Goal: Task Accomplishment & Management: Use online tool/utility

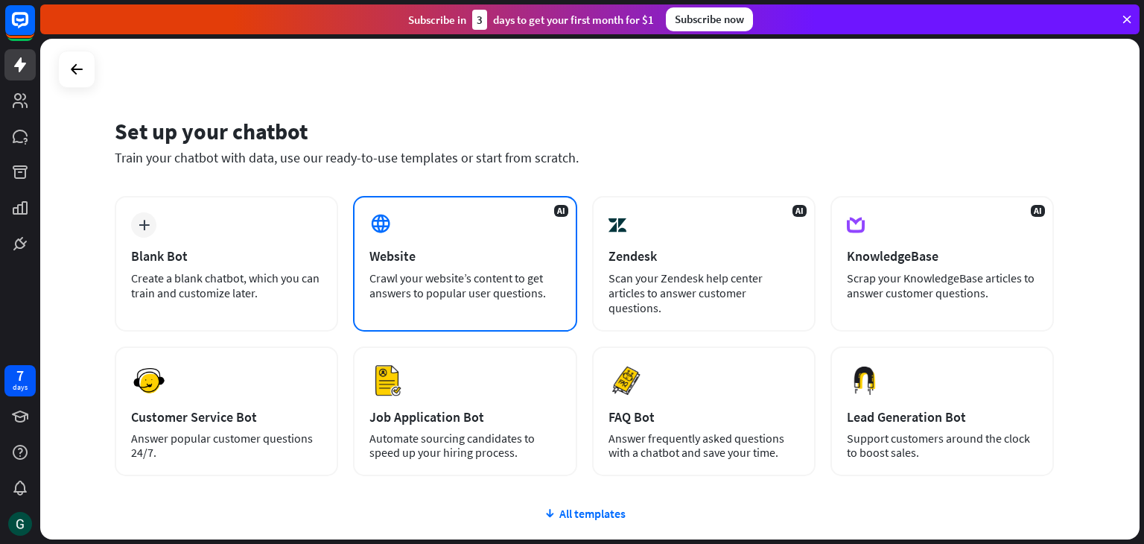
click at [452, 235] on div "AI Website Crawl your website’s content to get answers to popular user question…" at bounding box center [464, 264] width 223 height 136
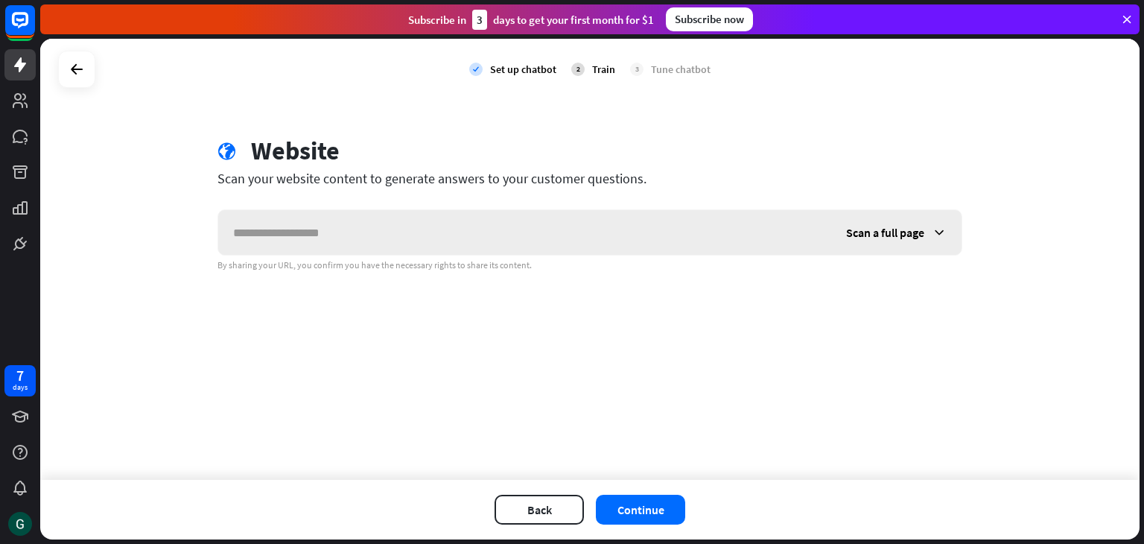
click at [452, 235] on input "text" at bounding box center [524, 232] width 613 height 45
click at [929, 233] on div "Scan a full page" at bounding box center [896, 232] width 130 height 45
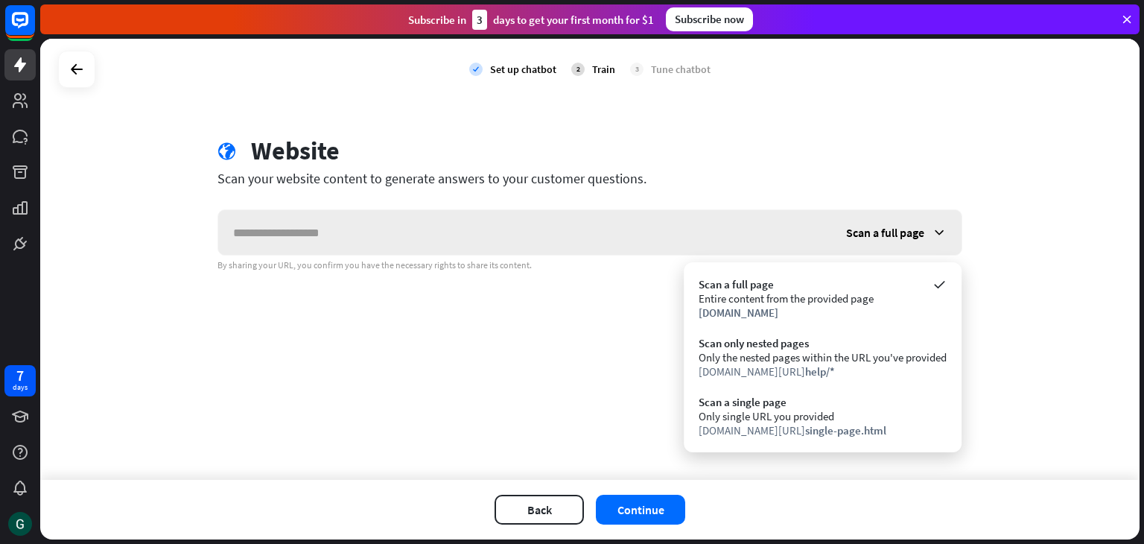
click at [929, 233] on div "Scan a full page" at bounding box center [896, 232] width 130 height 45
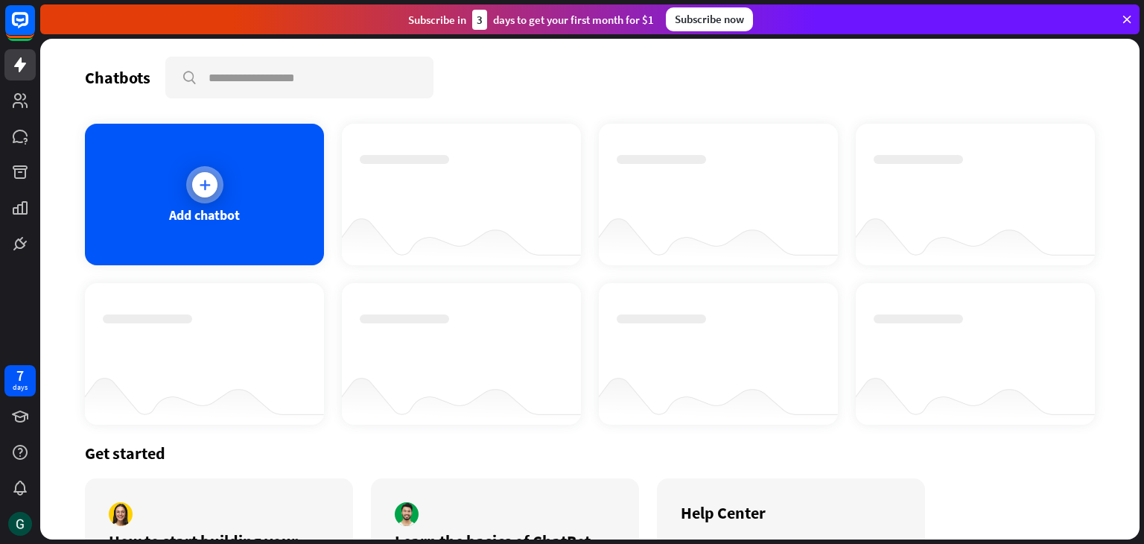
click at [191, 191] on div at bounding box center [204, 184] width 37 height 37
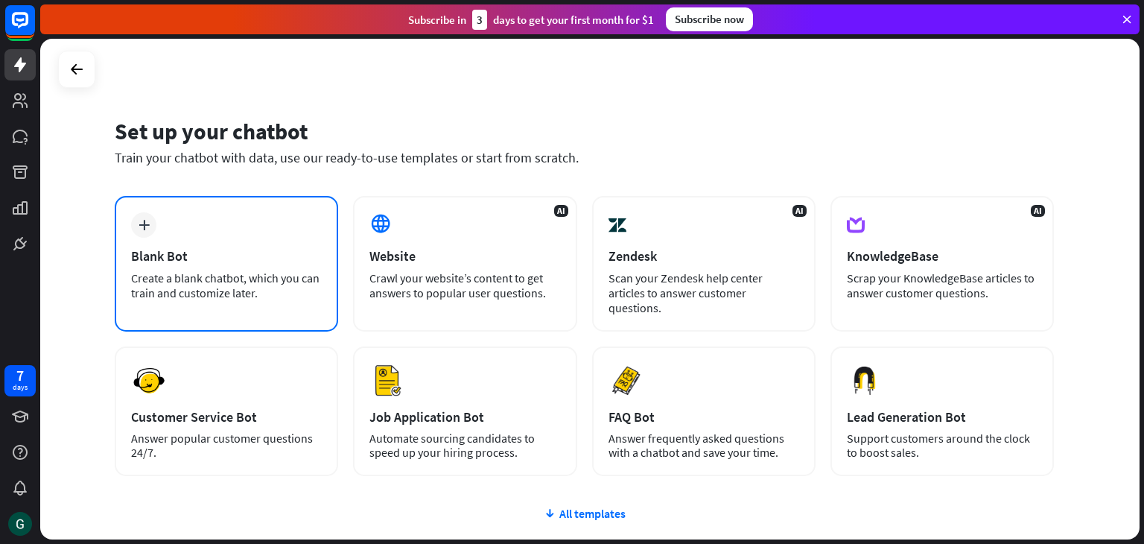
click at [206, 247] on div "Blank Bot" at bounding box center [226, 255] width 191 height 17
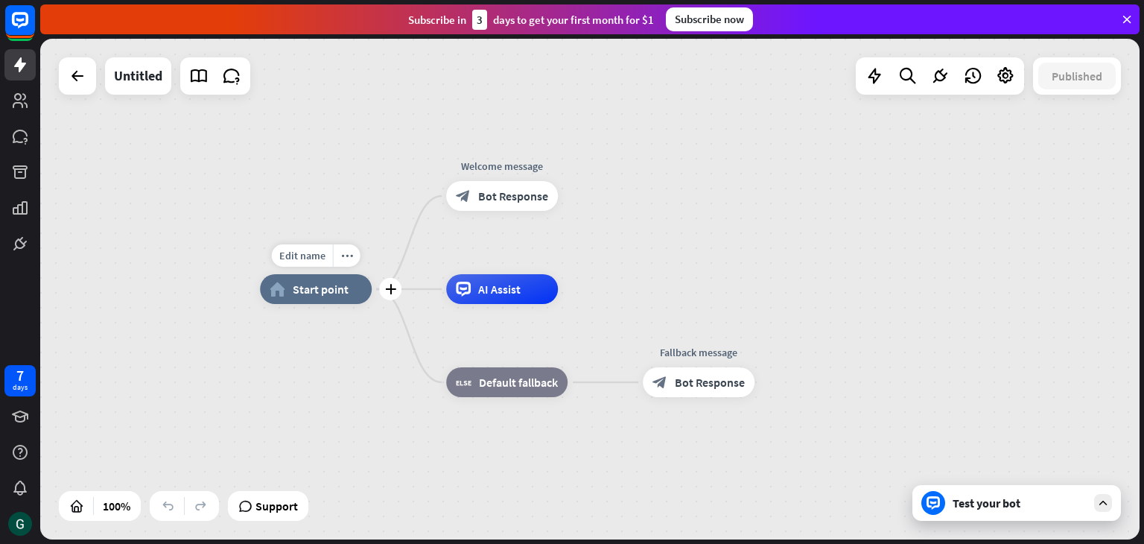
click at [308, 289] on span "Start point" at bounding box center [321, 288] width 56 height 15
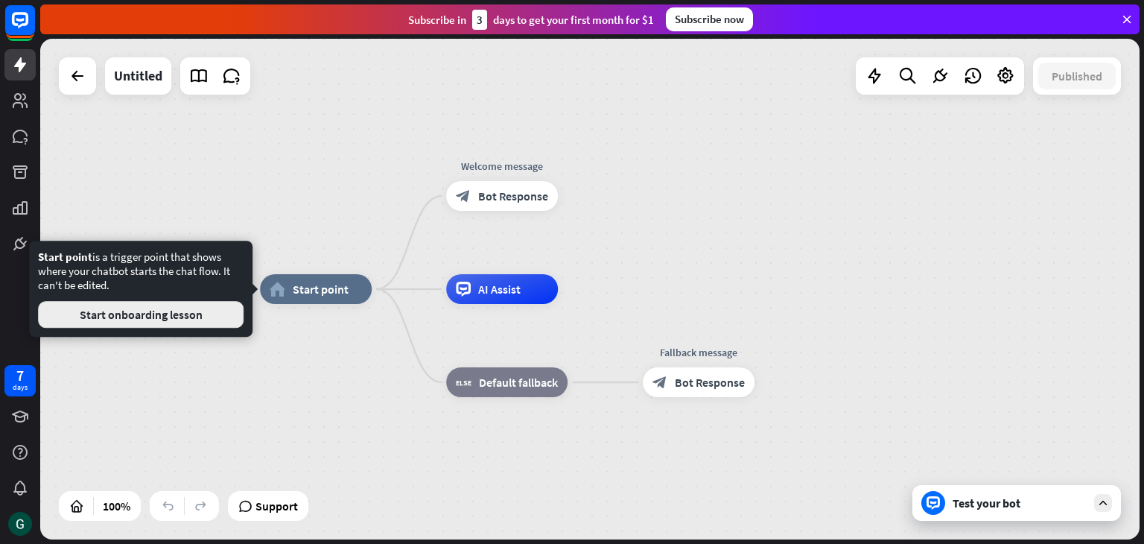
click at [179, 320] on button "Start onboarding lesson" at bounding box center [141, 314] width 206 height 27
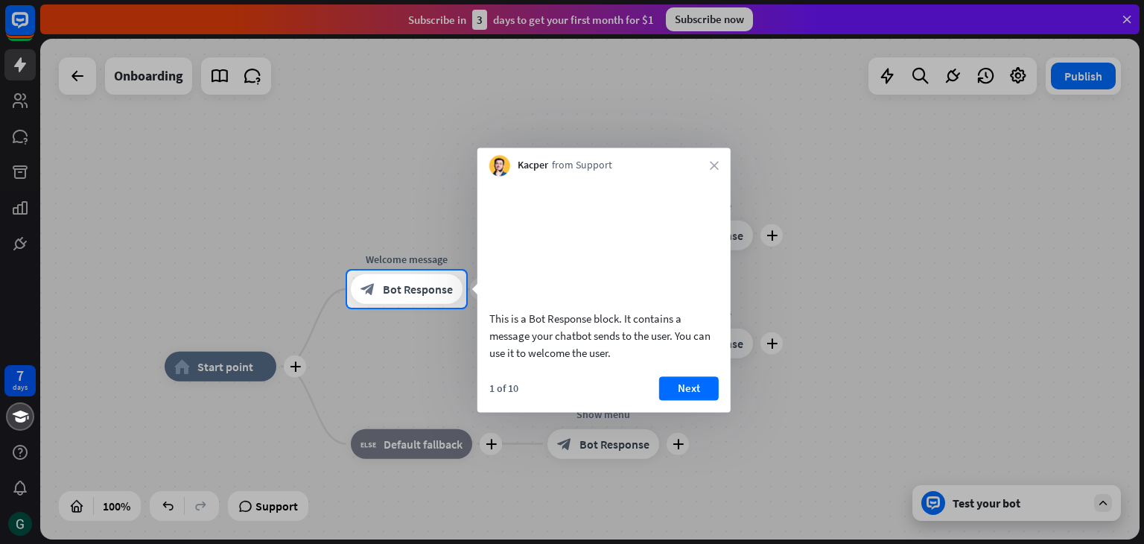
drag, startPoint x: 206, startPoint y: 386, endPoint x: 211, endPoint y: 360, distance: 27.5
click at [206, 385] on div at bounding box center [572, 426] width 1144 height 236
click at [716, 166] on icon "close" at bounding box center [714, 165] width 9 height 9
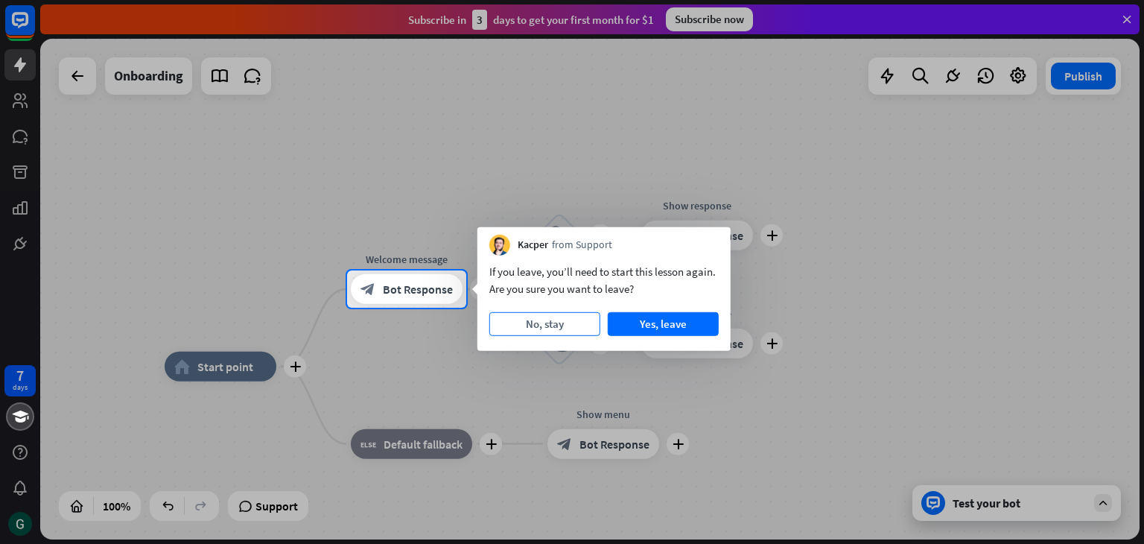
click at [571, 321] on button "No, stay" at bounding box center [544, 324] width 111 height 24
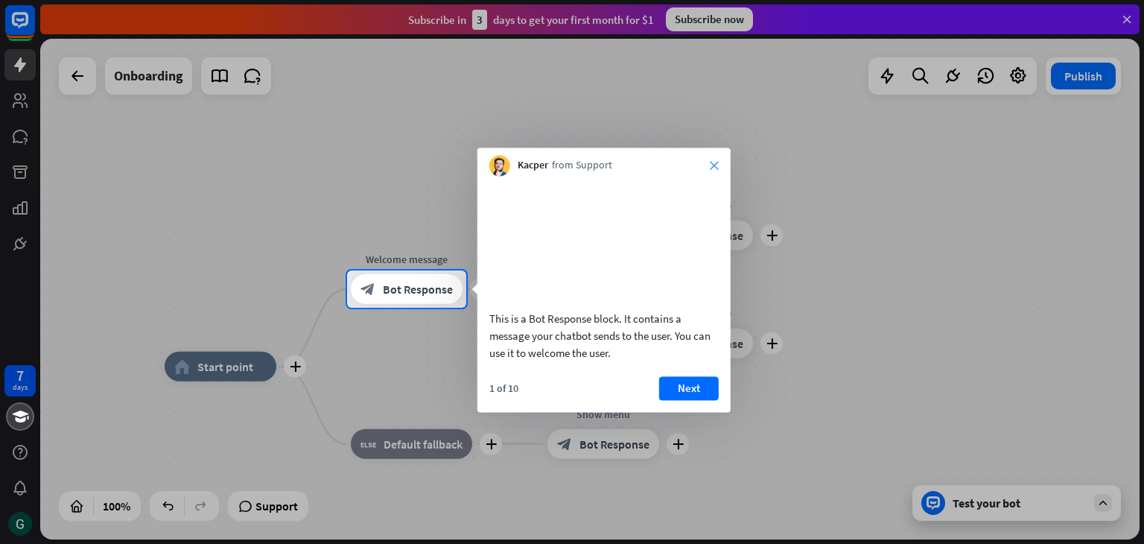
click at [716, 165] on icon "close" at bounding box center [714, 165] width 9 height 9
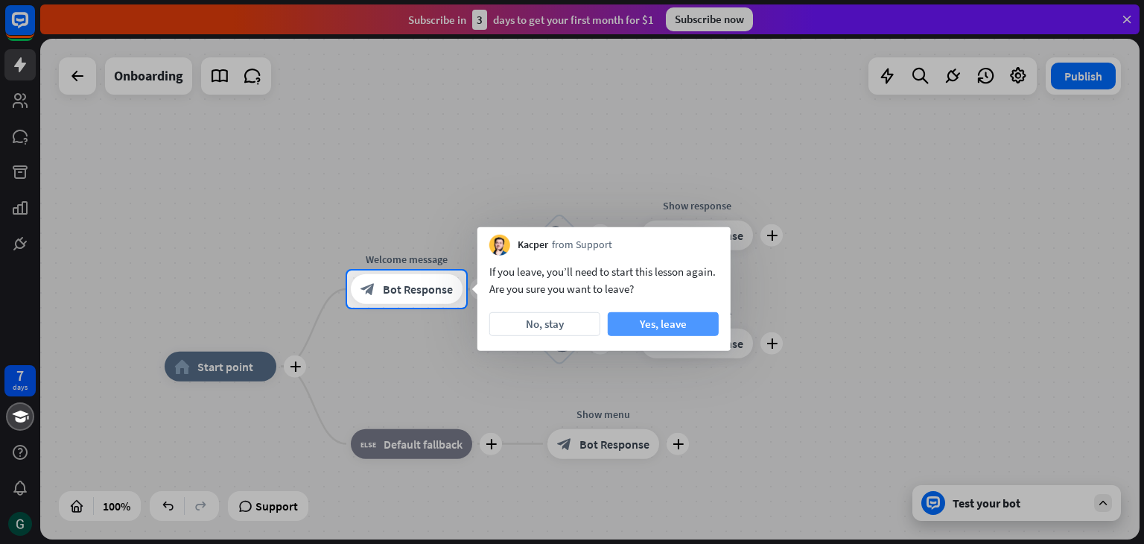
click at [694, 319] on button "Yes, leave" at bounding box center [663, 324] width 111 height 24
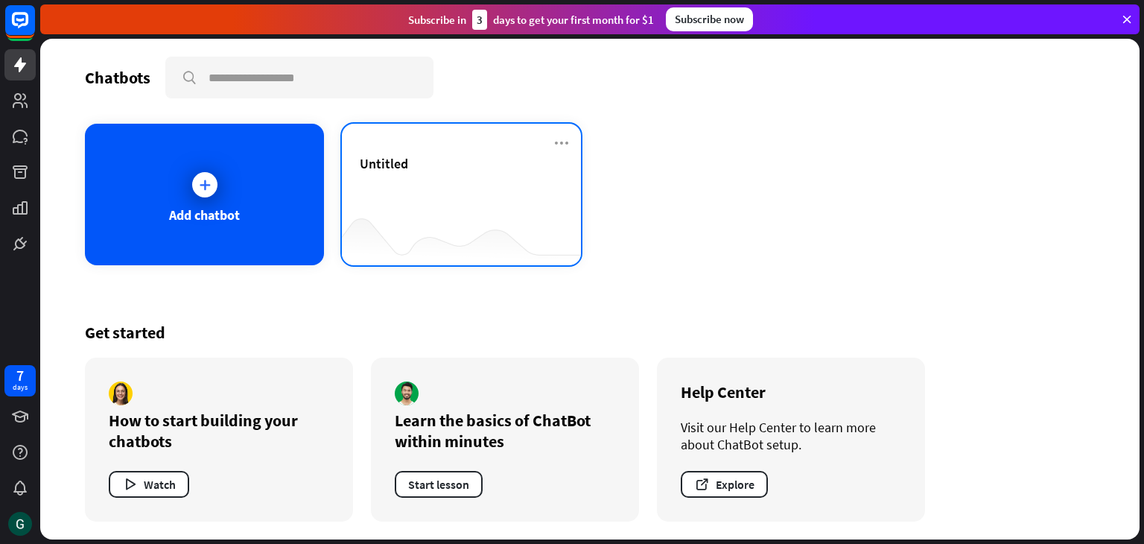
click at [435, 207] on div at bounding box center [461, 235] width 239 height 57
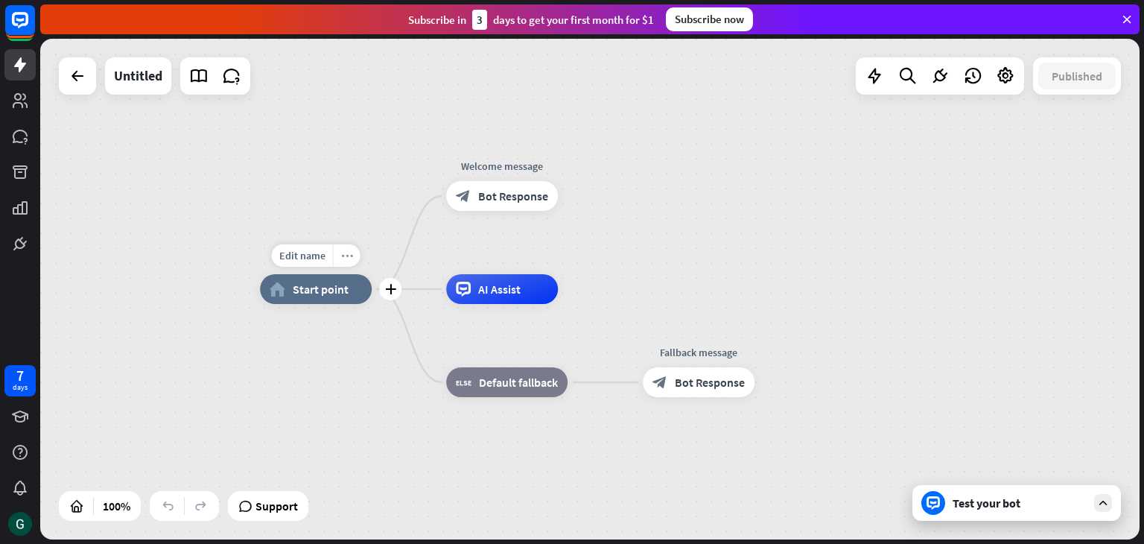
click at [344, 256] on icon "more_horiz" at bounding box center [347, 255] width 12 height 11
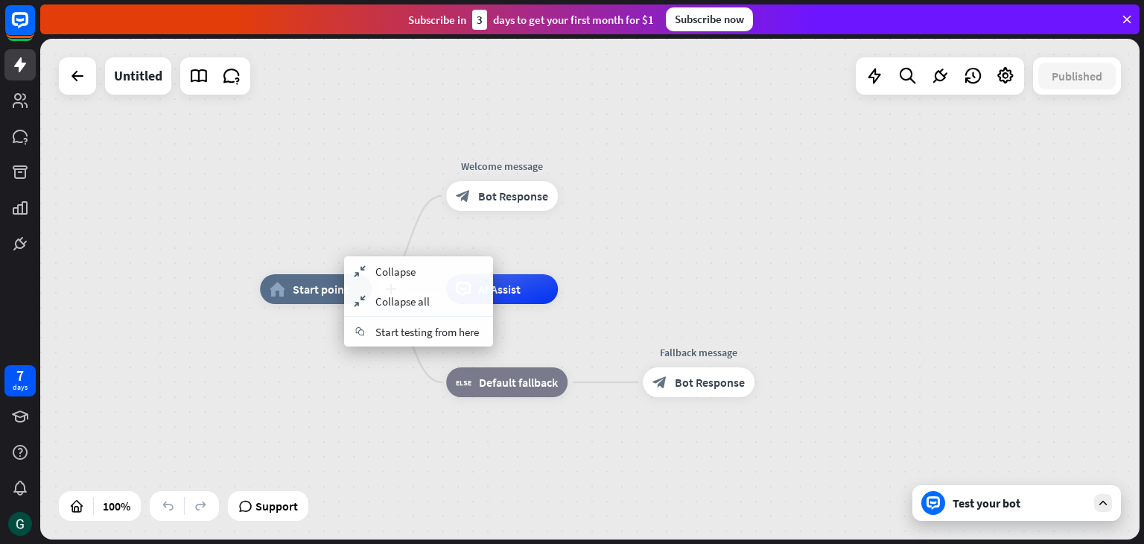
click at [303, 299] on div "home_2 Start point" at bounding box center [316, 289] width 112 height 30
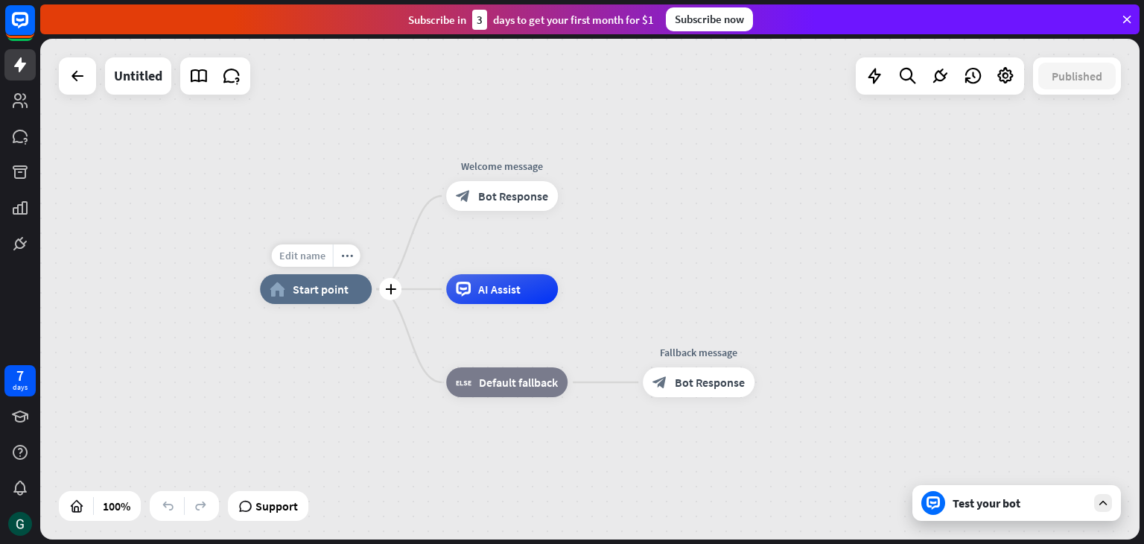
click at [302, 264] on div "Edit name" at bounding box center [302, 255] width 61 height 22
click at [339, 255] on input "text" at bounding box center [316, 256] width 104 height 21
drag, startPoint x: 352, startPoint y: 255, endPoint x: 250, endPoint y: 264, distance: 102.3
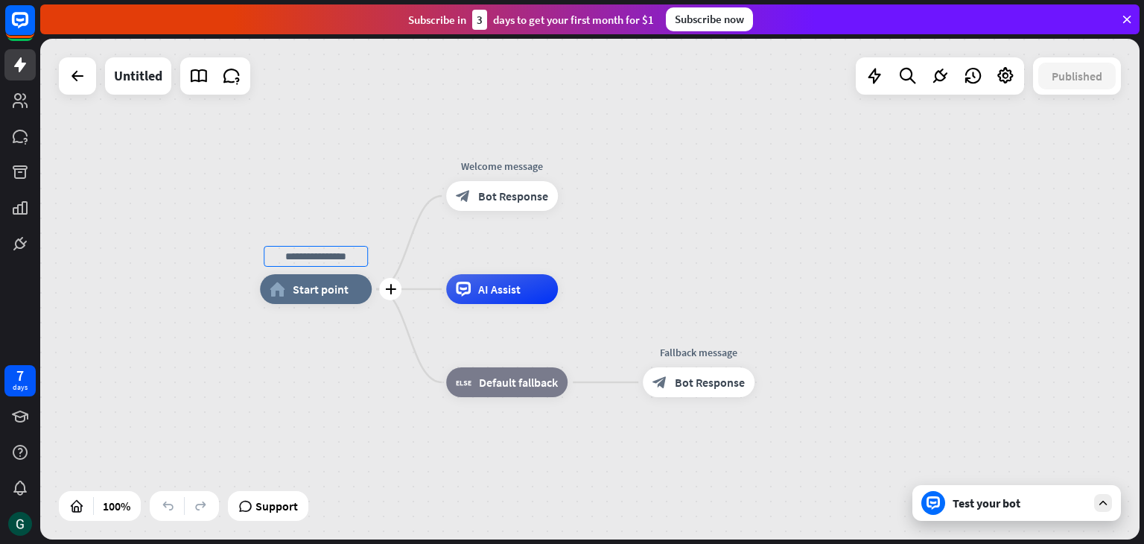
click at [260, 274] on div "plus home_2 Start point" at bounding box center [316, 289] width 112 height 30
type input "****"
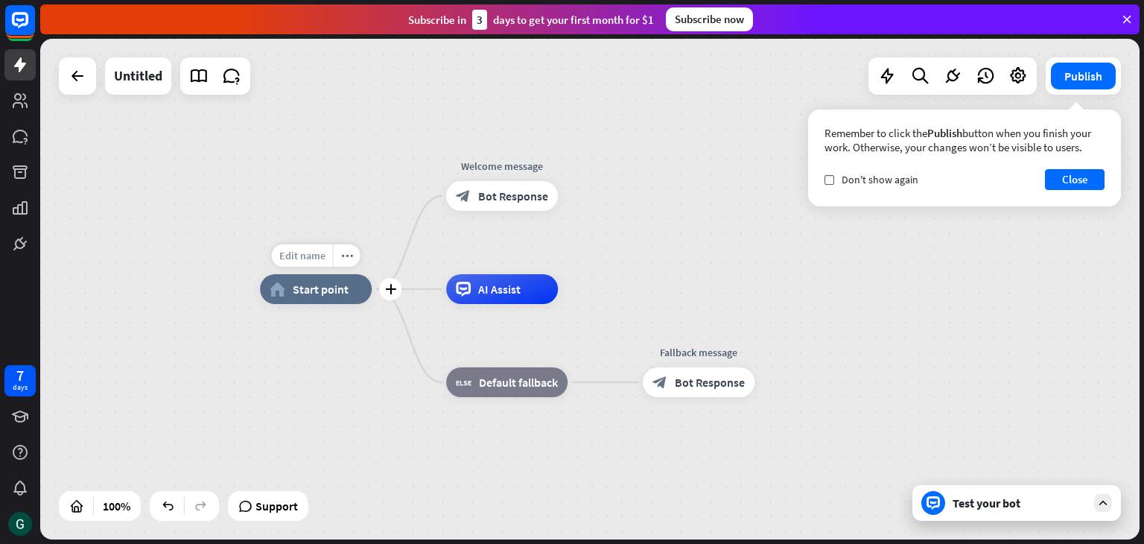
click at [308, 258] on span "Edit name" at bounding box center [302, 255] width 46 height 13
drag, startPoint x: 269, startPoint y: 258, endPoint x: 220, endPoint y: 266, distance: 49.1
click at [220, 266] on div "**********" at bounding box center [589, 289] width 1099 height 500
drag, startPoint x: 290, startPoint y: 257, endPoint x: 262, endPoint y: 267, distance: 29.9
click at [262, 274] on div "**********" at bounding box center [316, 289] width 112 height 30
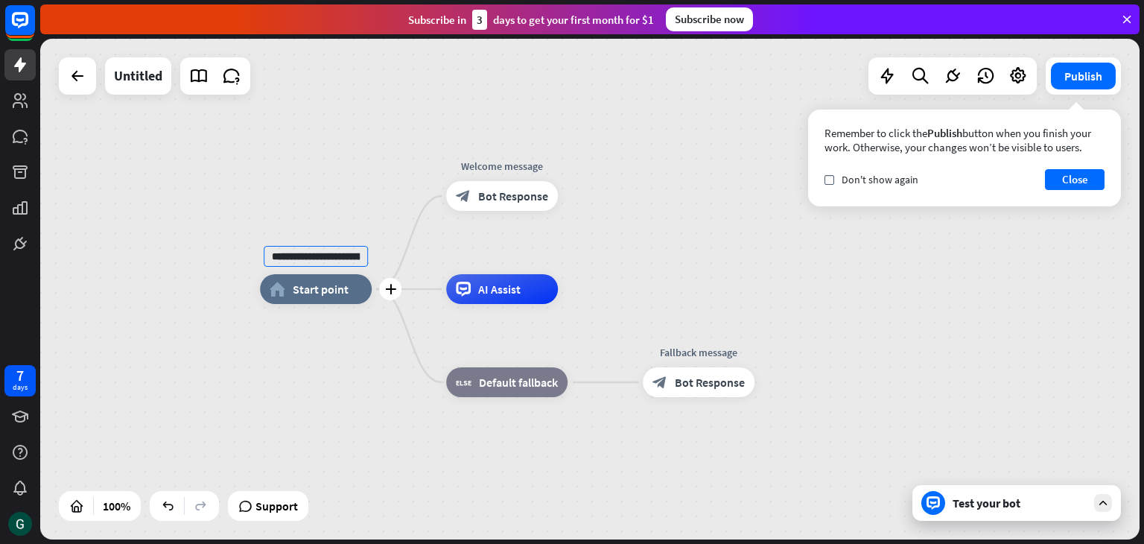
type input "**********"
click at [320, 331] on div "**********" at bounding box center [589, 289] width 1099 height 500
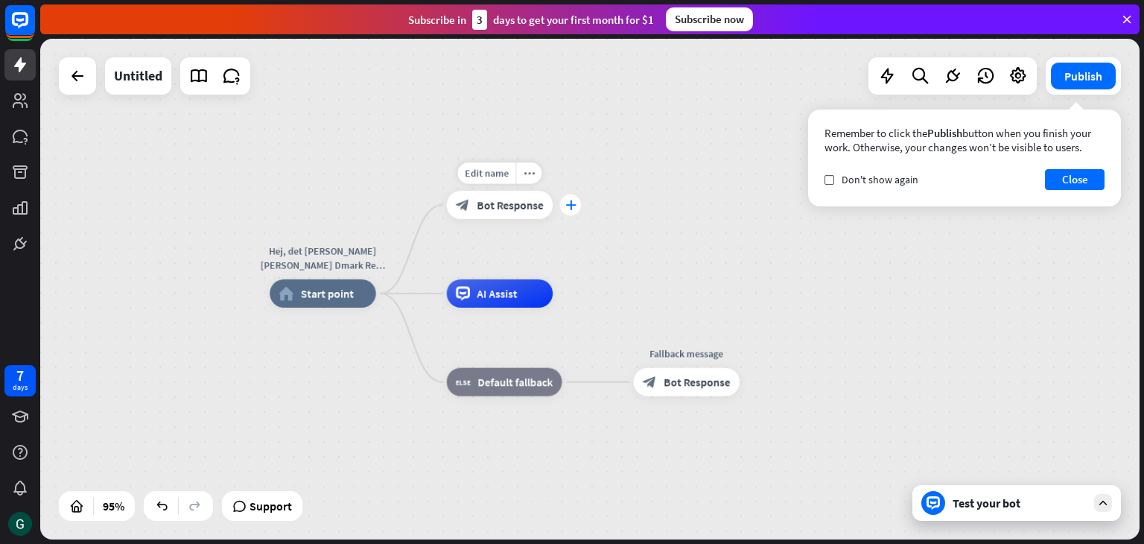
click at [573, 208] on icon "plus" at bounding box center [570, 205] width 10 height 10
